Goal: Transaction & Acquisition: Purchase product/service

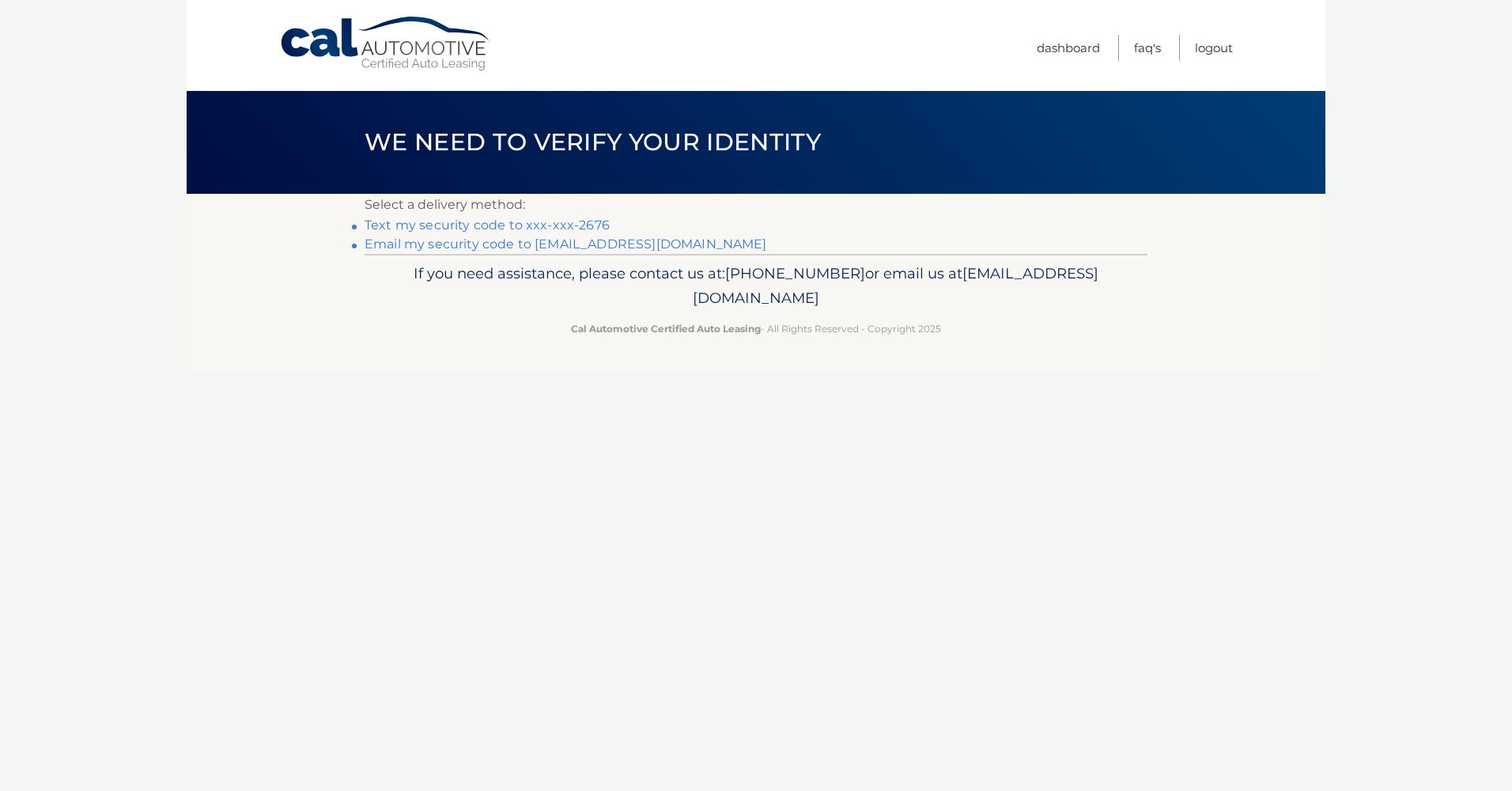
click at [575, 226] on link "Text my security code to xxx-xxx-2676" at bounding box center [487, 225] width 245 height 15
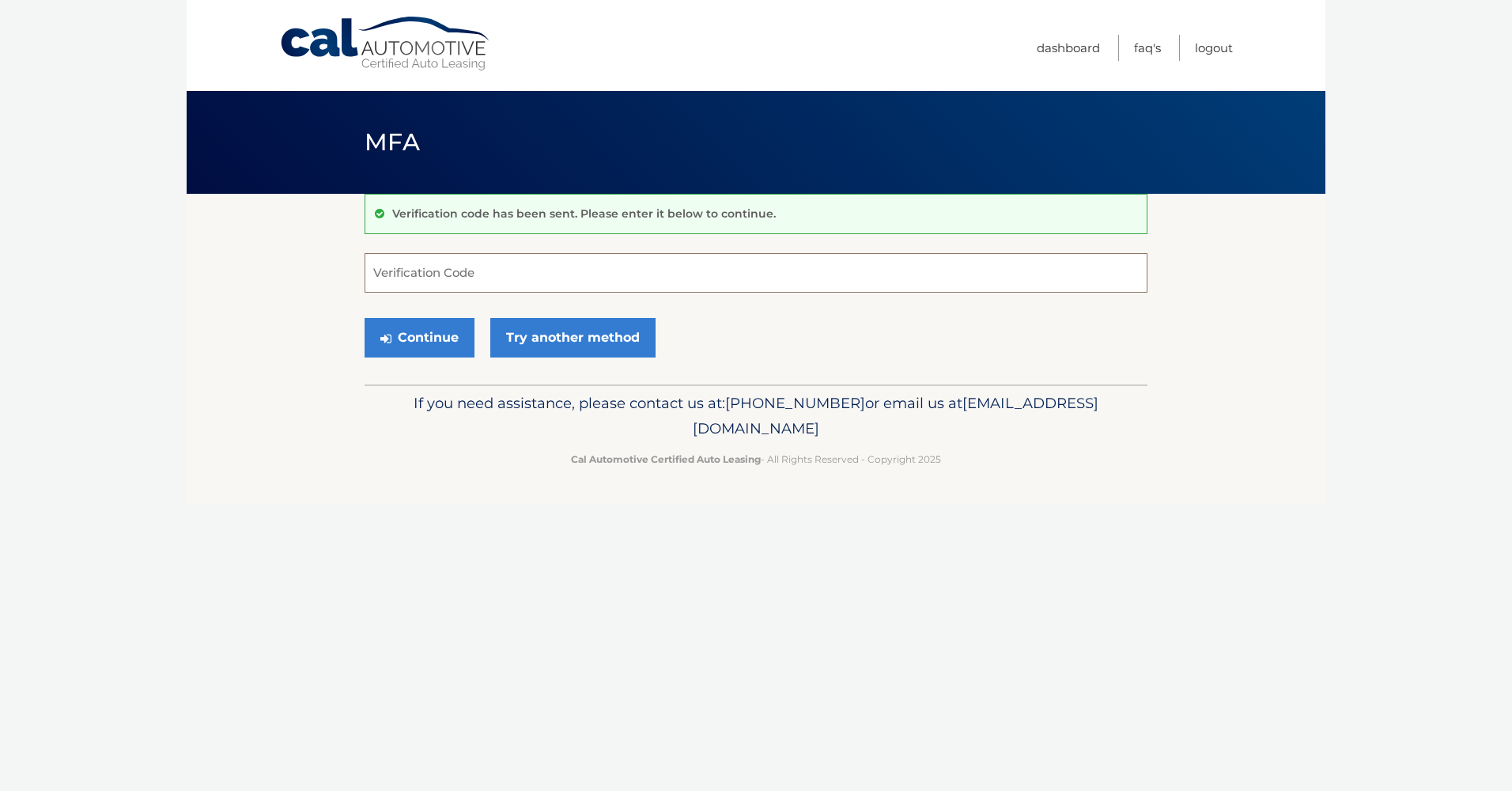
click at [467, 278] on input "Verification Code" at bounding box center [756, 273] width 783 height 40
type input "660667"
click at [391, 345] on button "Continue" at bounding box center [420, 337] width 110 height 40
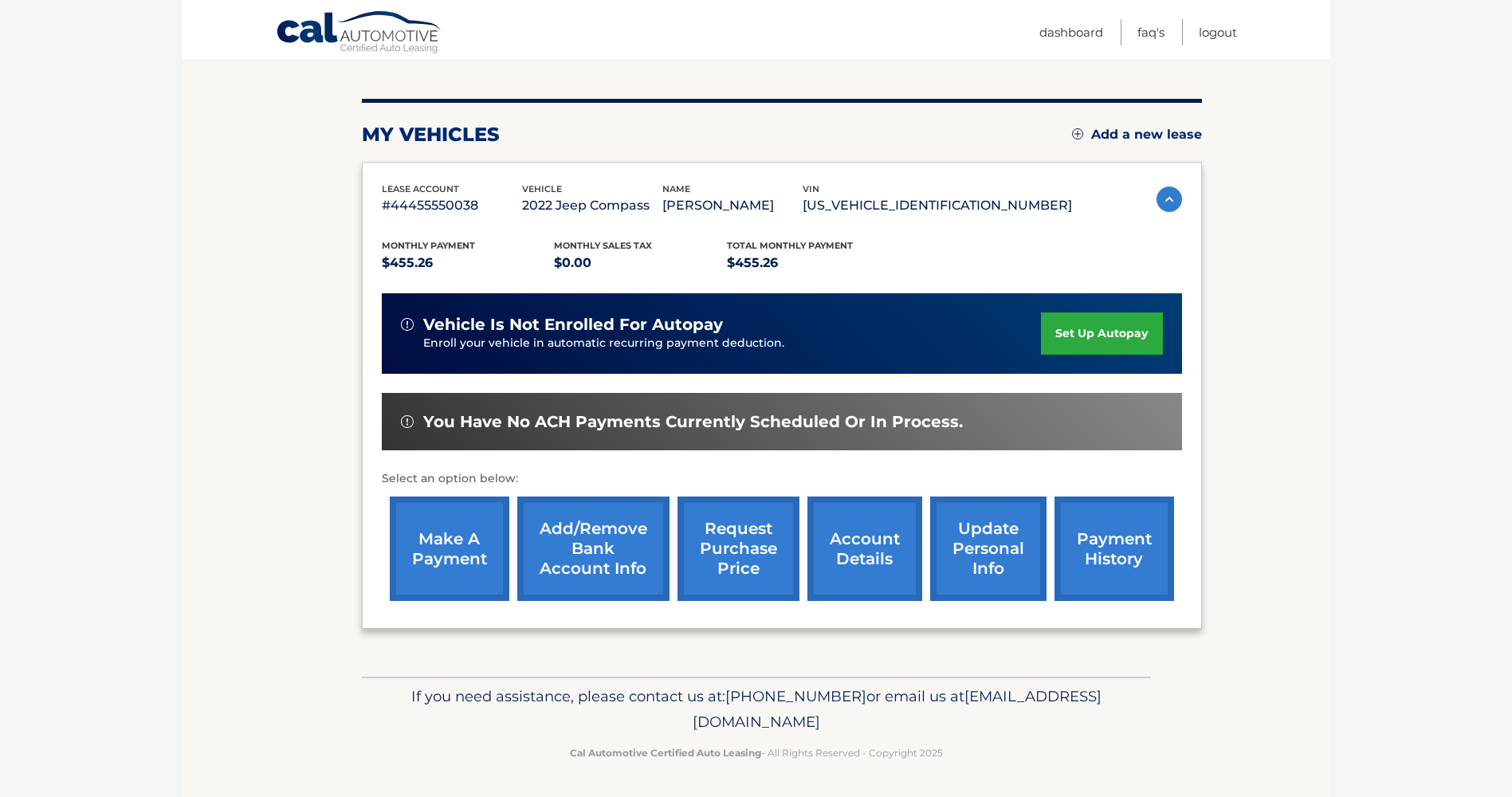
scroll to position [168, 0]
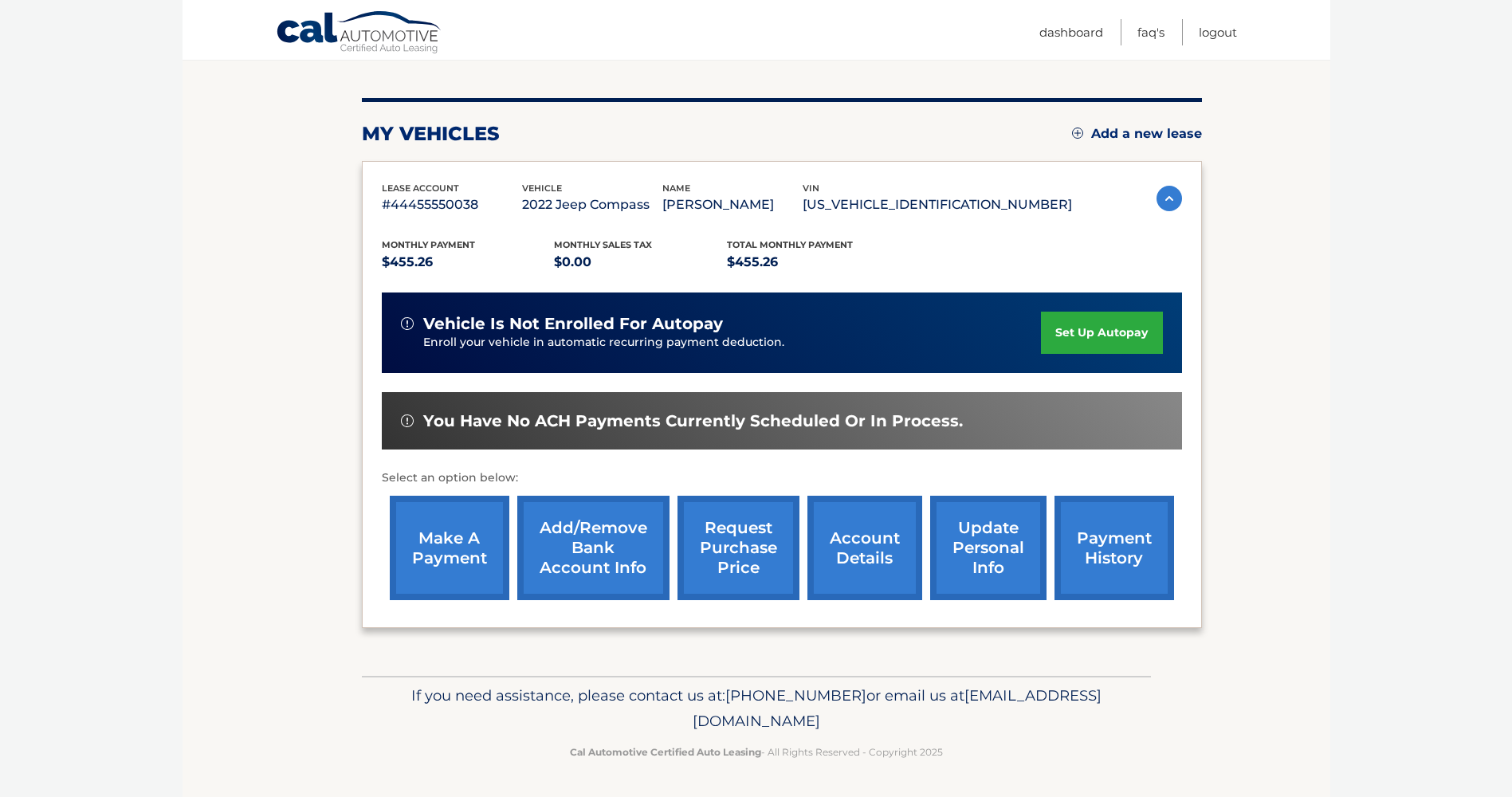
click at [471, 542] on link "make a payment" at bounding box center [450, 547] width 120 height 104
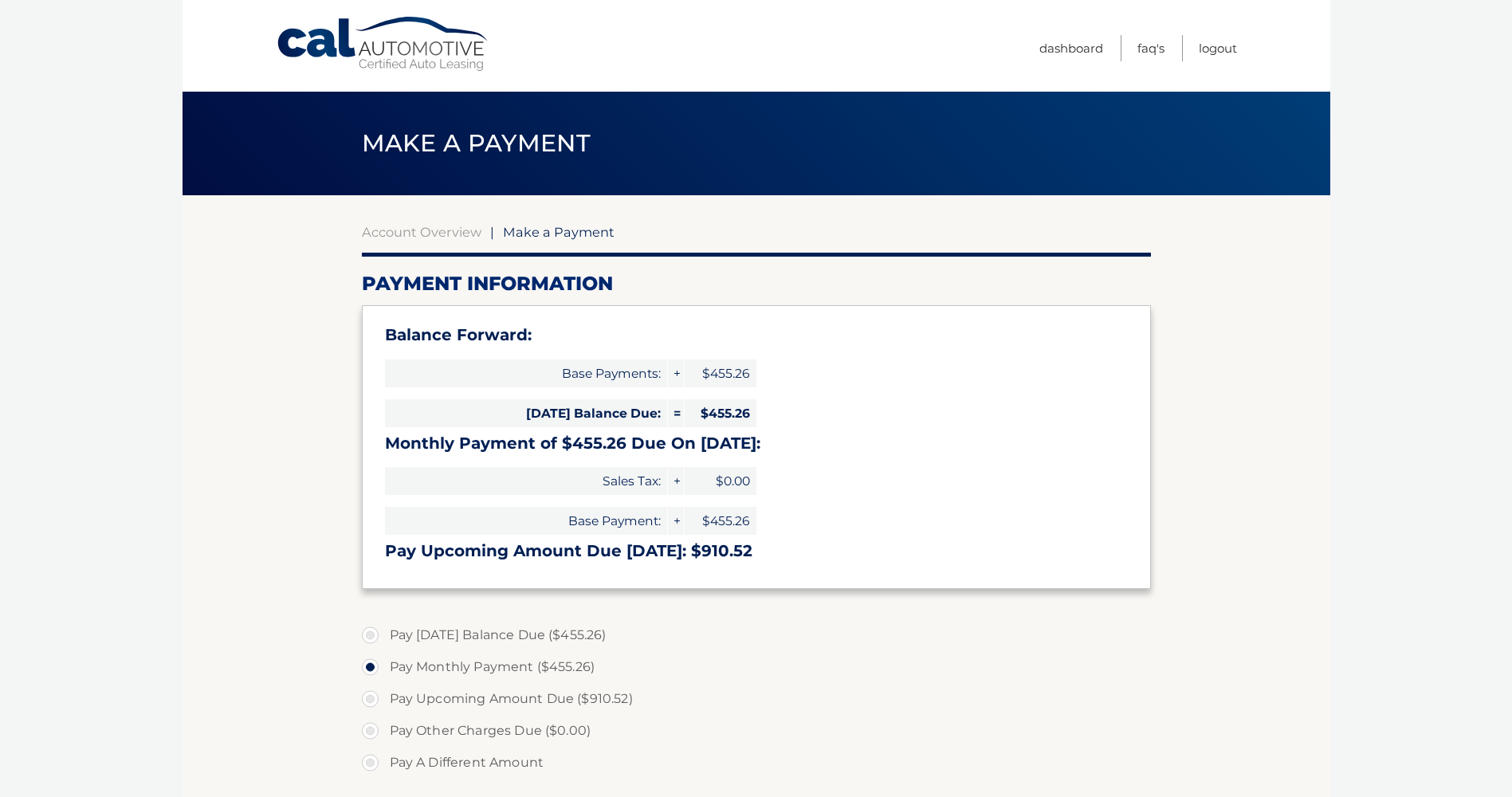
select select "Mzk0ZjQ0MzUtZTI3Ny00MjNhLThmODktOTNjZTEzODY3ZmFm"
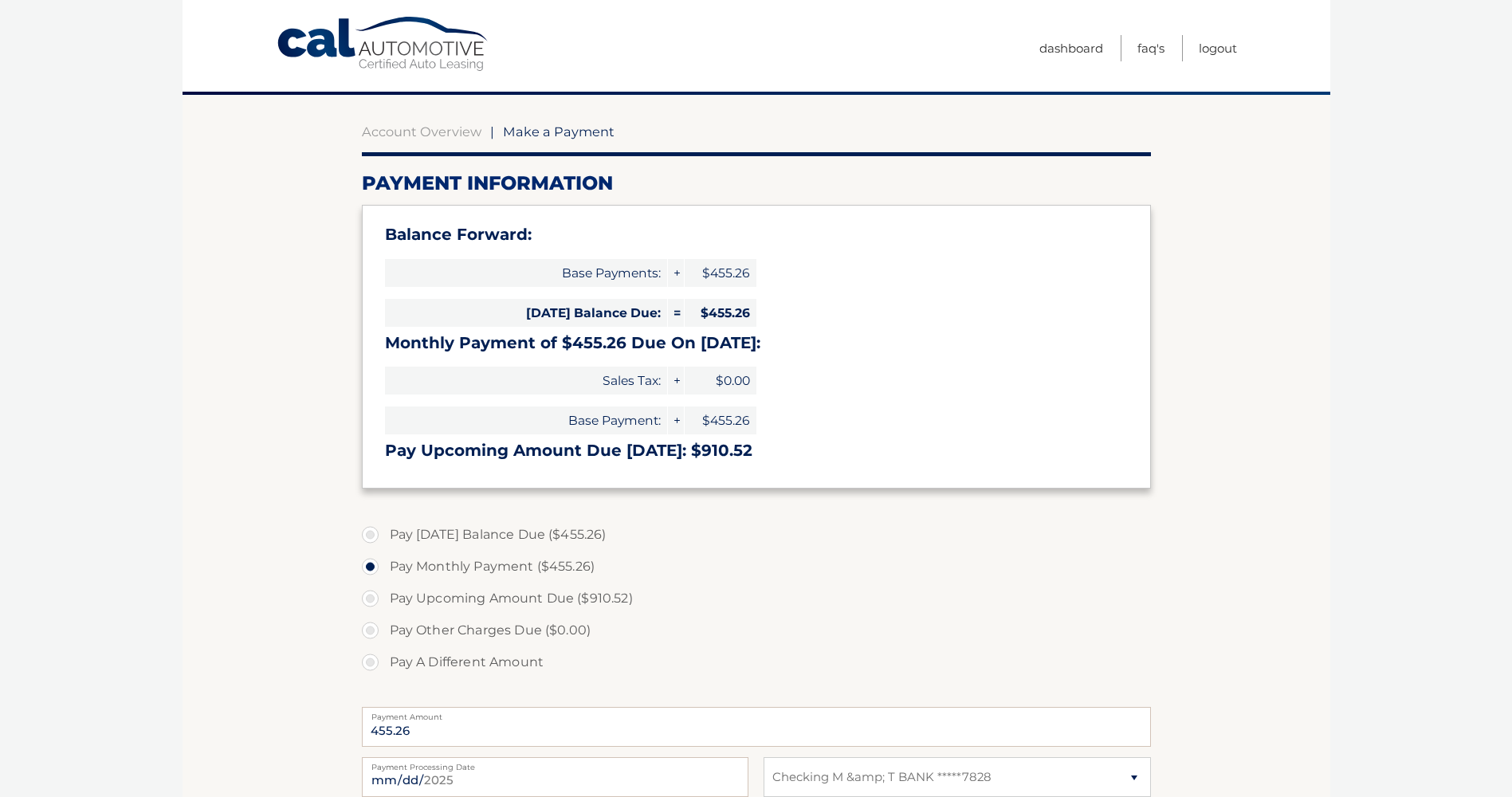
scroll to position [239, 0]
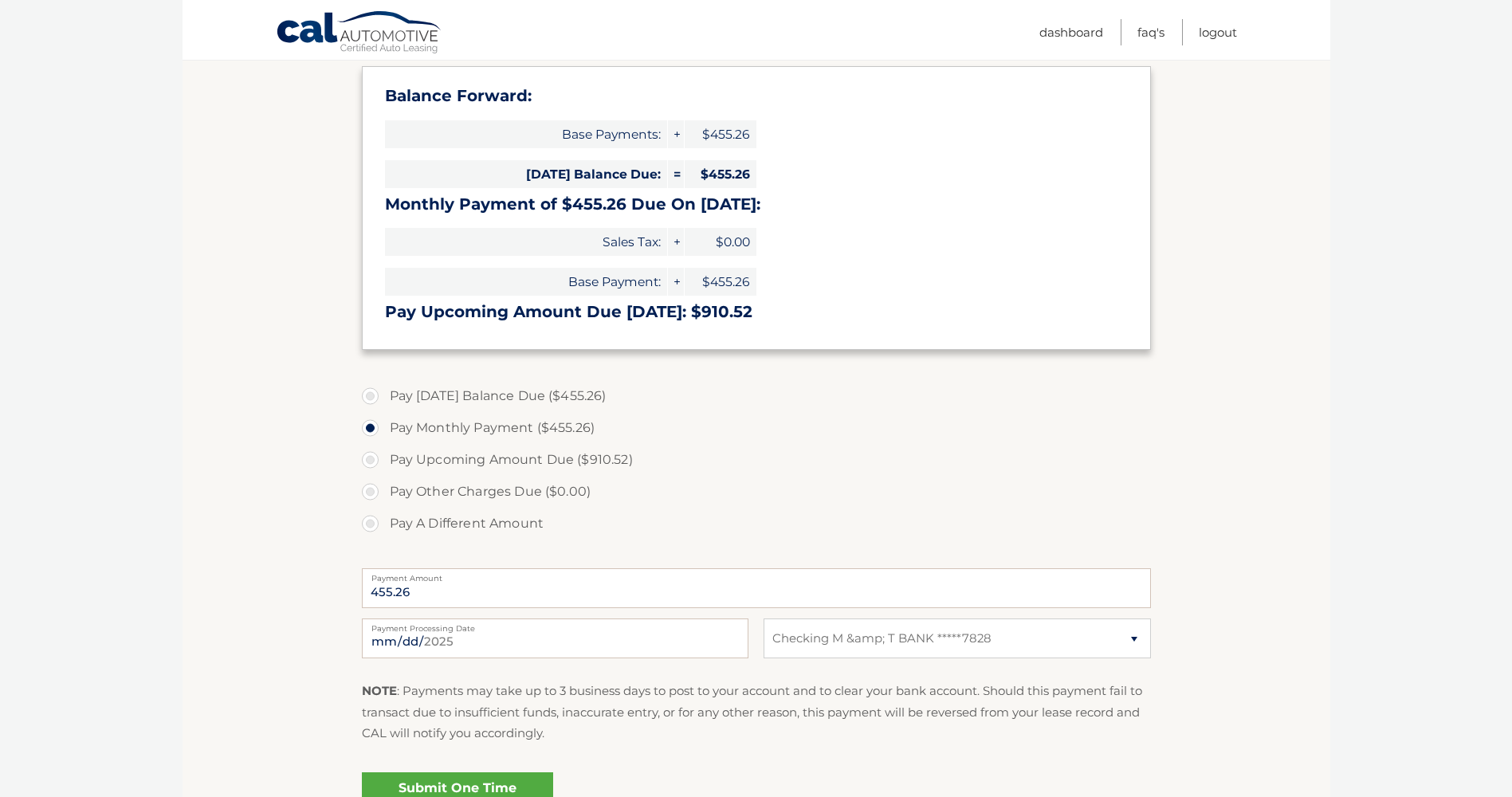
click at [371, 398] on label "Pay Today's Balance Due ($455.26)" at bounding box center [756, 396] width 789 height 32
click at [371, 398] on input "Pay Today's Balance Due ($455.26)" at bounding box center [376, 392] width 16 height 26
radio input "true"
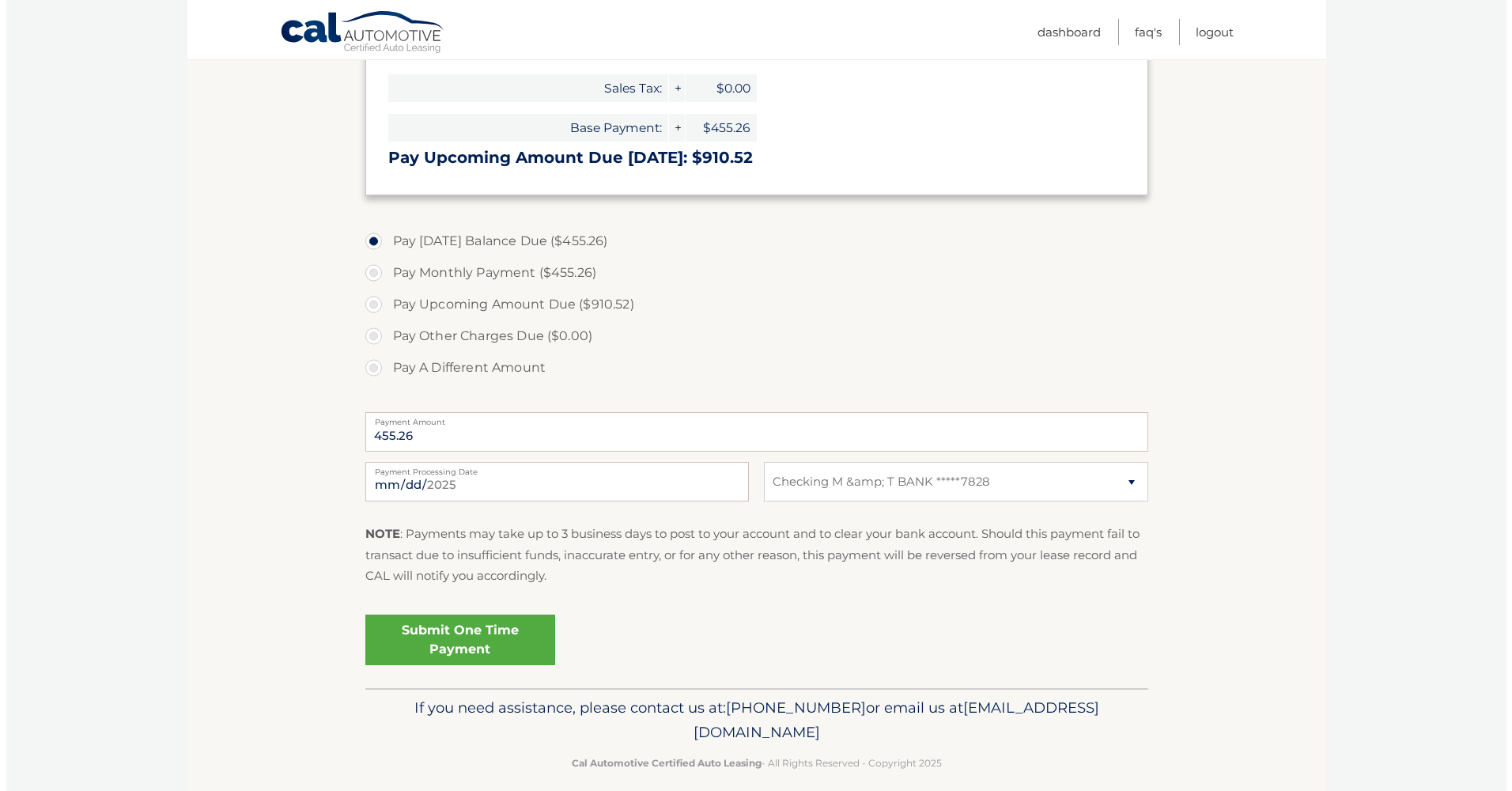
scroll to position [396, 0]
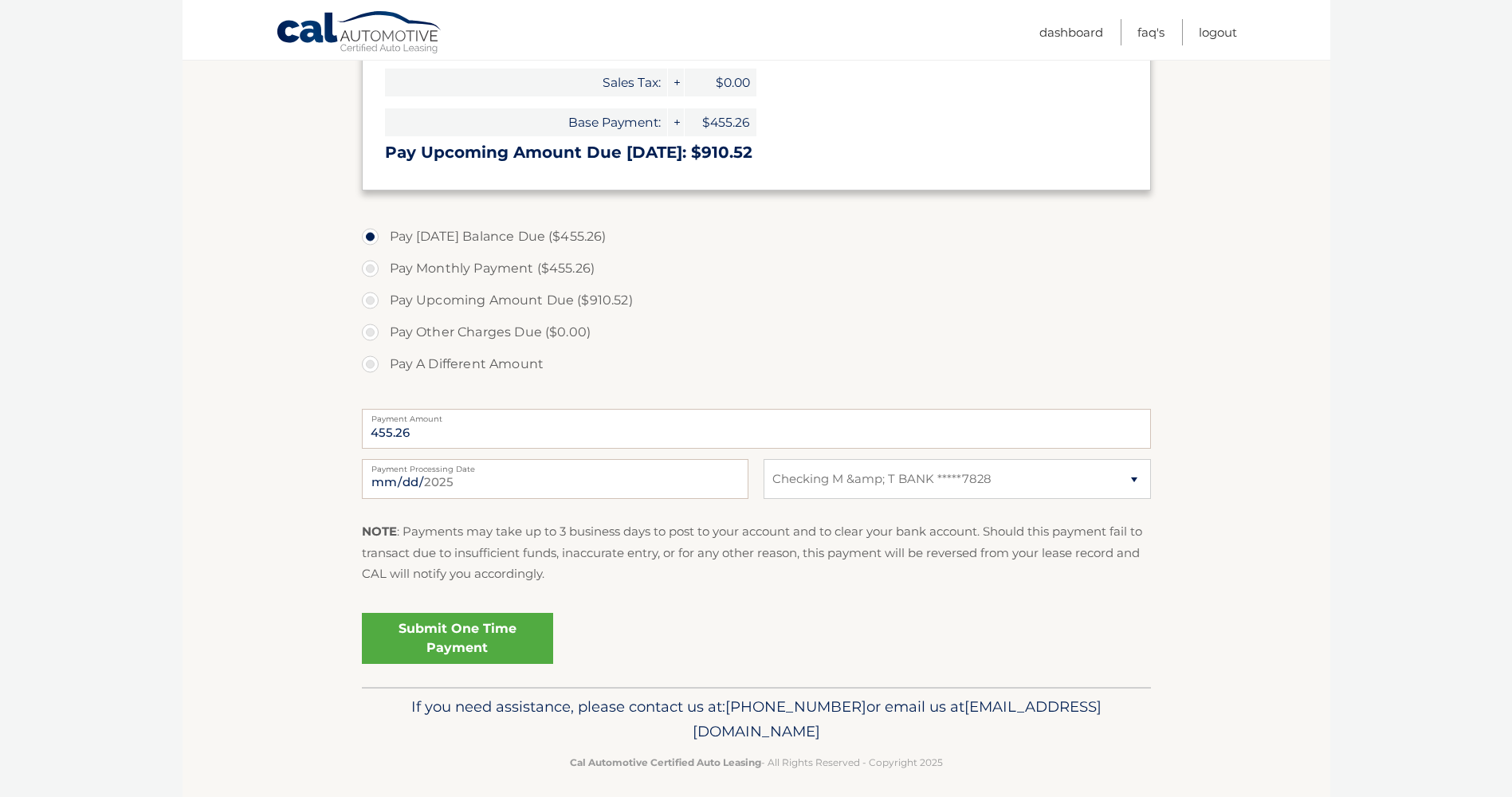
click at [460, 636] on link "Submit One Time Payment" at bounding box center [458, 637] width 191 height 51
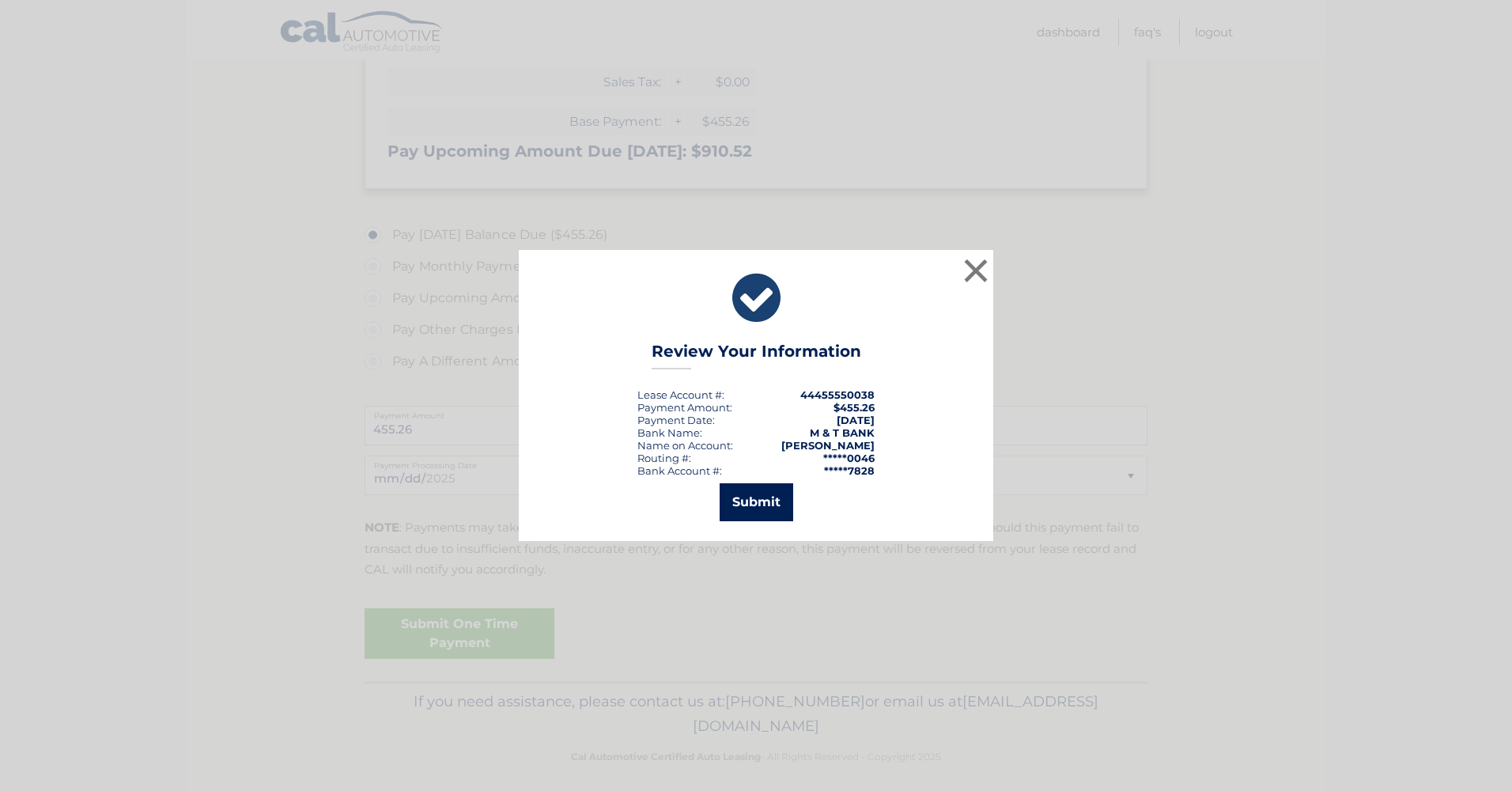
click at [768, 503] on button "Submit" at bounding box center [756, 502] width 73 height 38
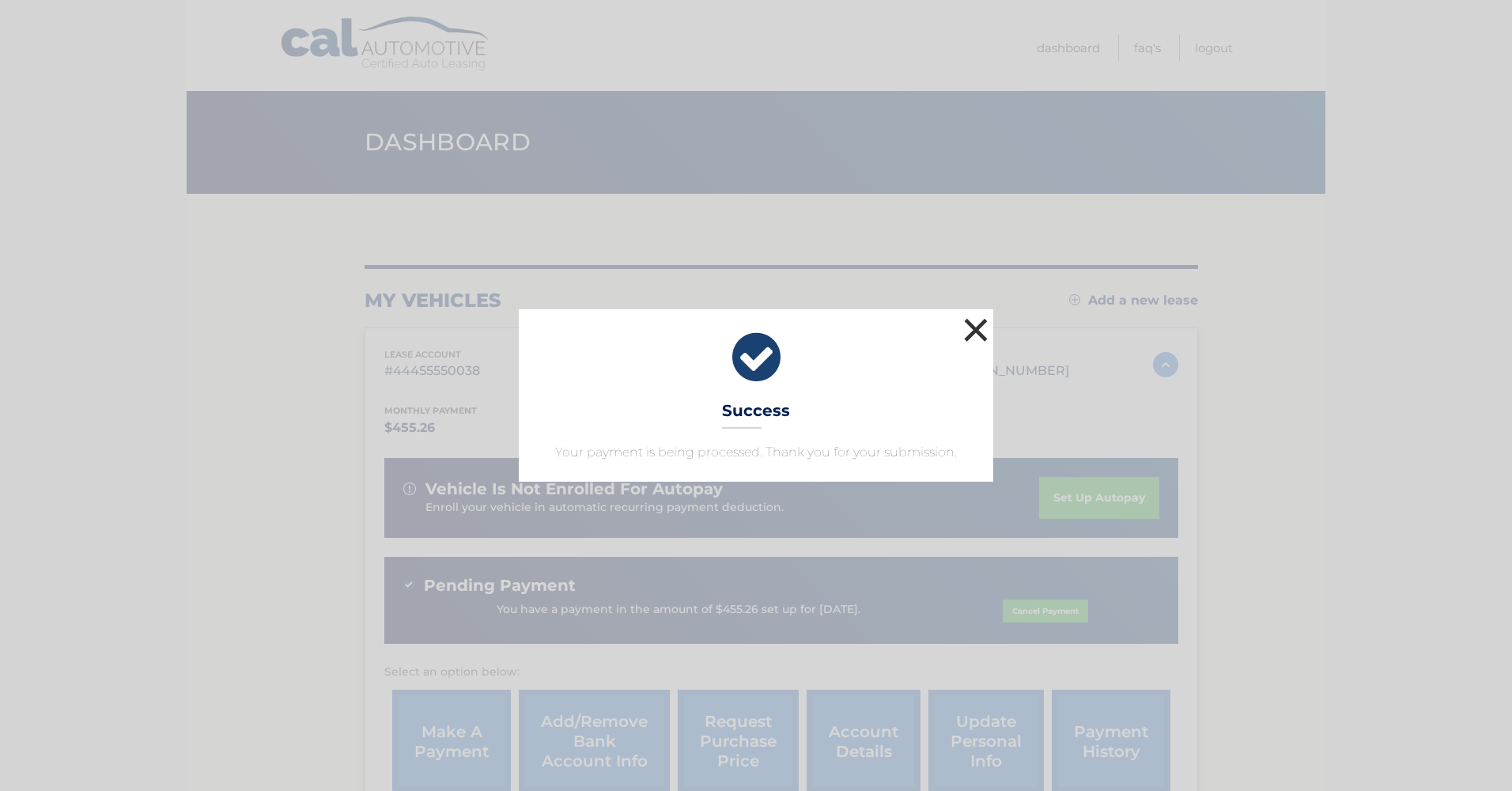
click at [976, 327] on button "×" at bounding box center [976, 330] width 32 height 32
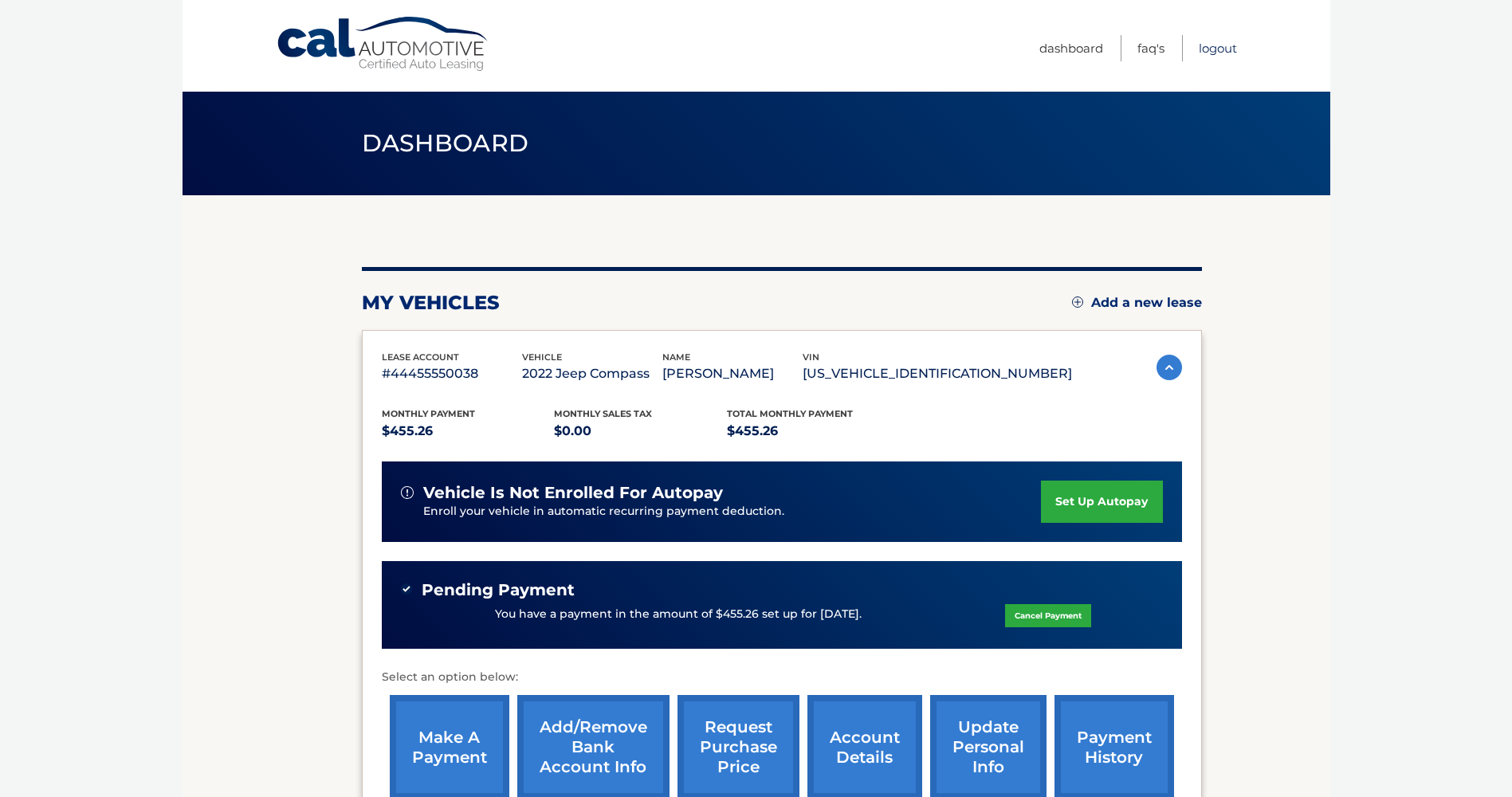
click at [1210, 42] on link "Logout" at bounding box center [1218, 47] width 38 height 26
